Goal: Check status: Check status

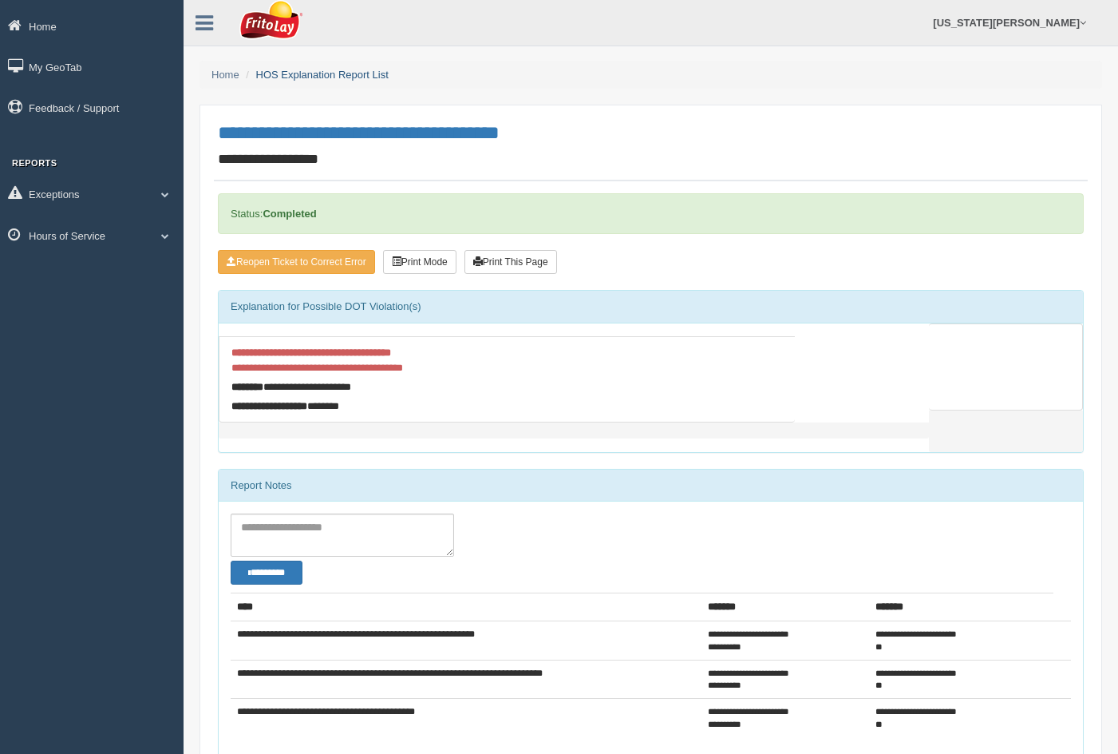
click at [367, 76] on link "HOS Explanation Report List" at bounding box center [322, 75] width 133 height 12
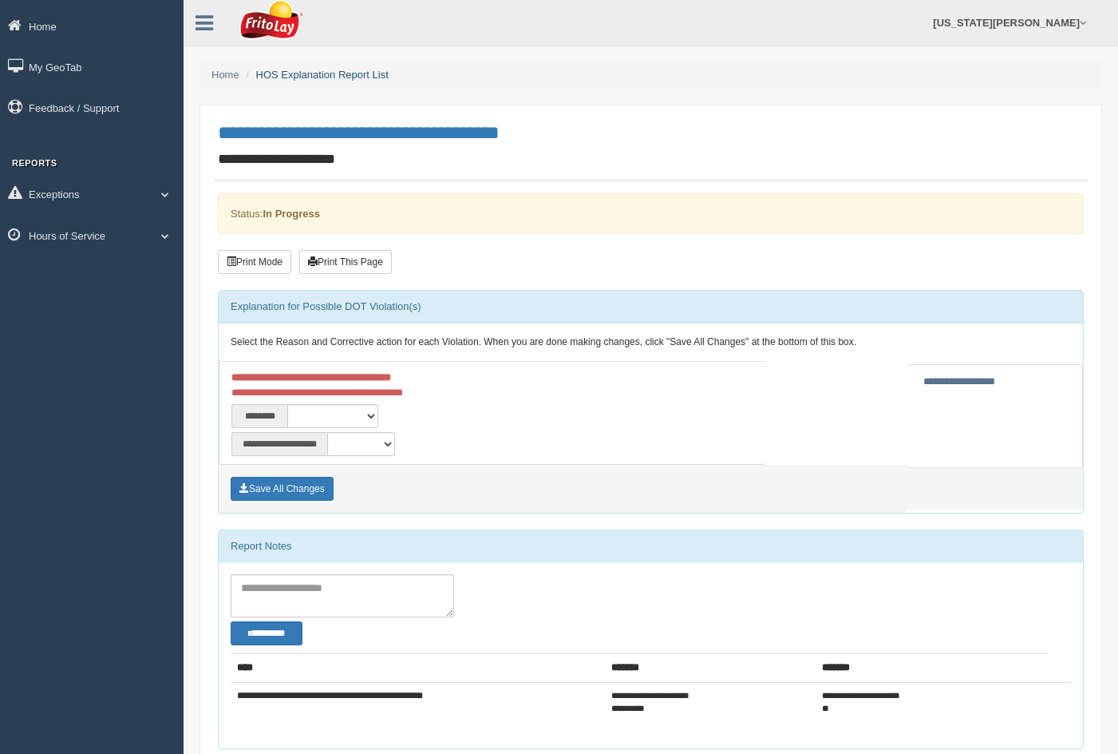
click at [342, 70] on link "HOS Explanation Report List" at bounding box center [322, 75] width 133 height 12
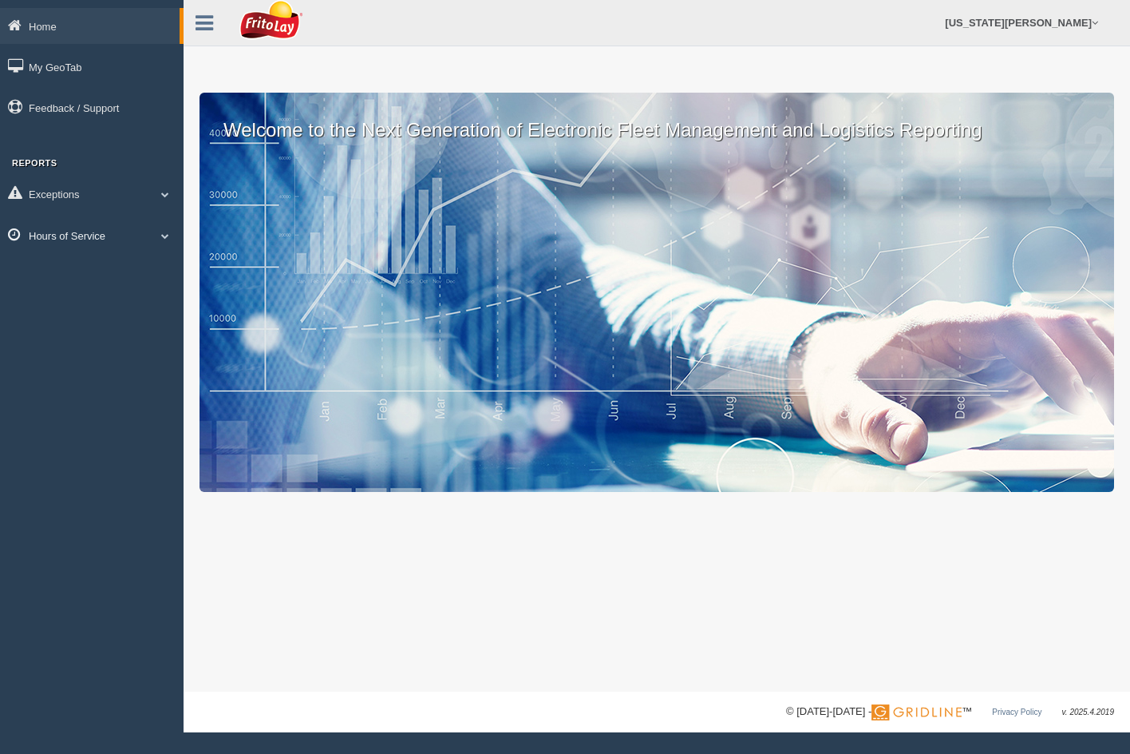
click at [104, 230] on link "Hours of Service" at bounding box center [92, 235] width 184 height 36
click at [92, 262] on link "HOS Explanation Reports" at bounding box center [104, 272] width 151 height 29
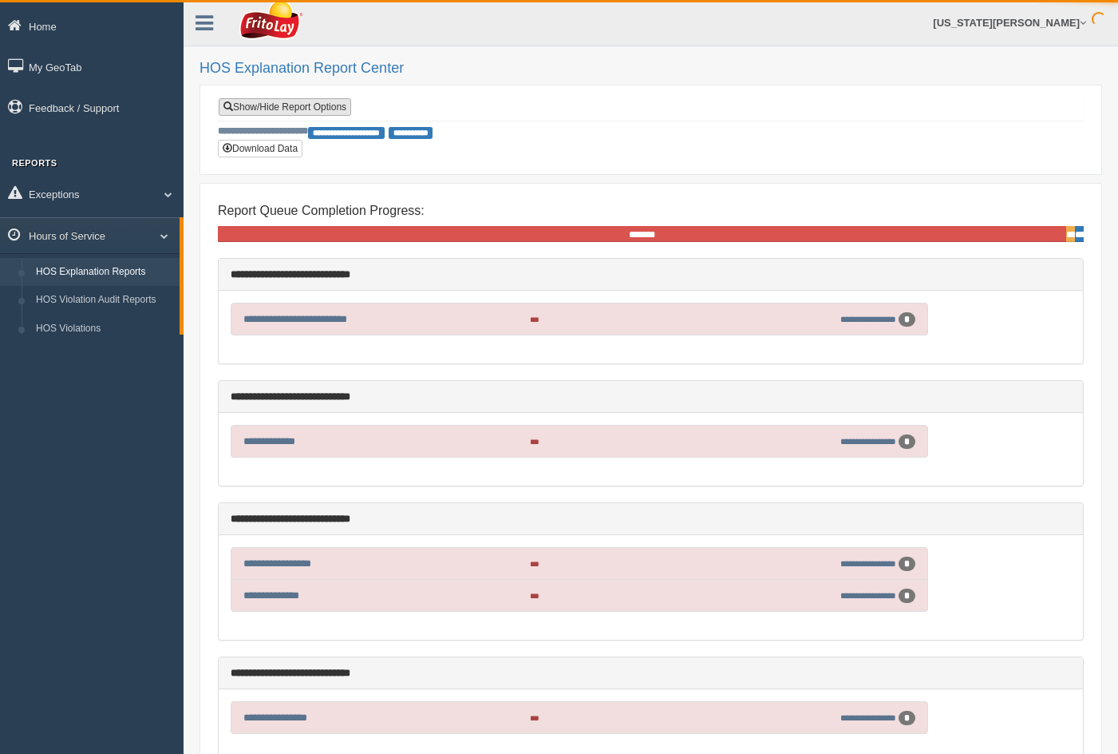
click at [287, 102] on link "Show/Hide Report Options" at bounding box center [285, 107] width 133 height 18
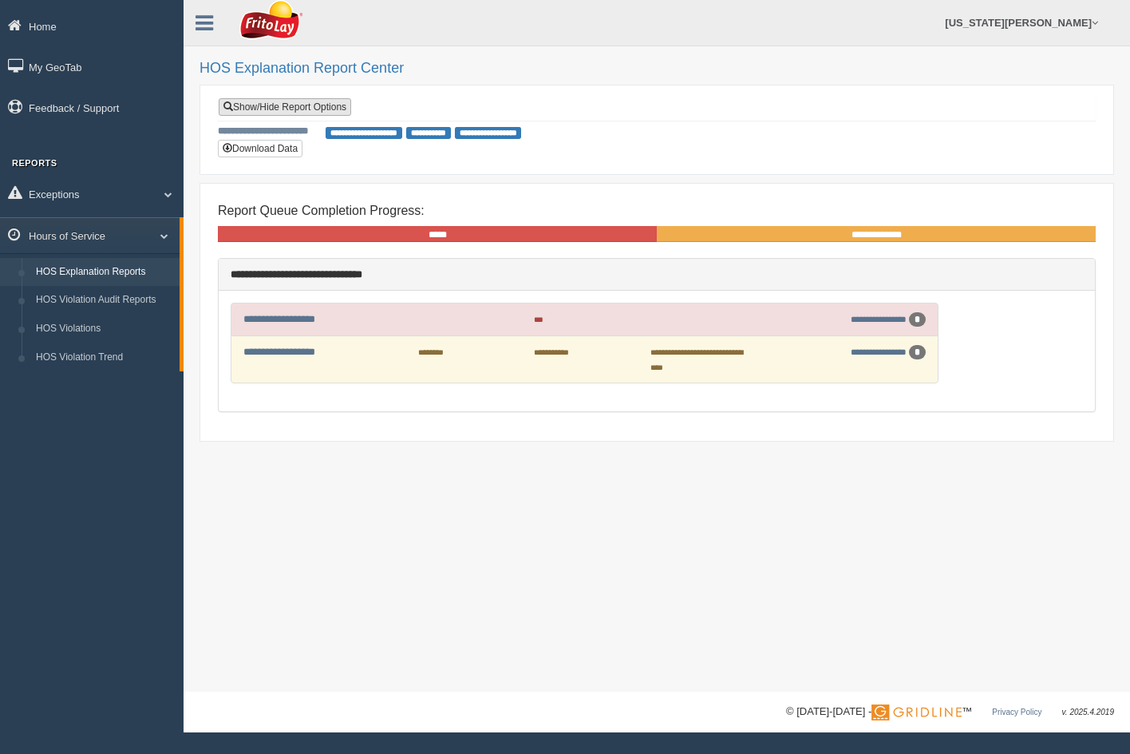
click at [350, 106] on link "Show/Hide Report Options" at bounding box center [285, 107] width 133 height 18
